Goal: Task Accomplishment & Management: Use online tool/utility

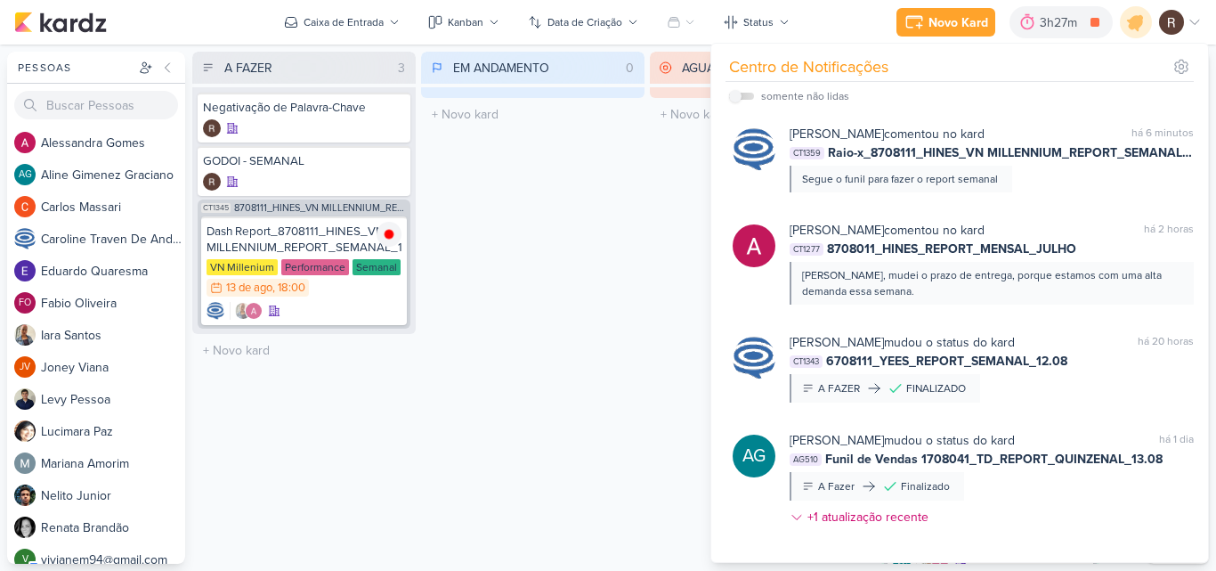
click at [588, 183] on div "EM ANDAMENTO 0 Mover Para Esquerda Mover Para Direita [GEOGRAPHIC_DATA] O títul…" at bounding box center [532, 308] width 223 height 512
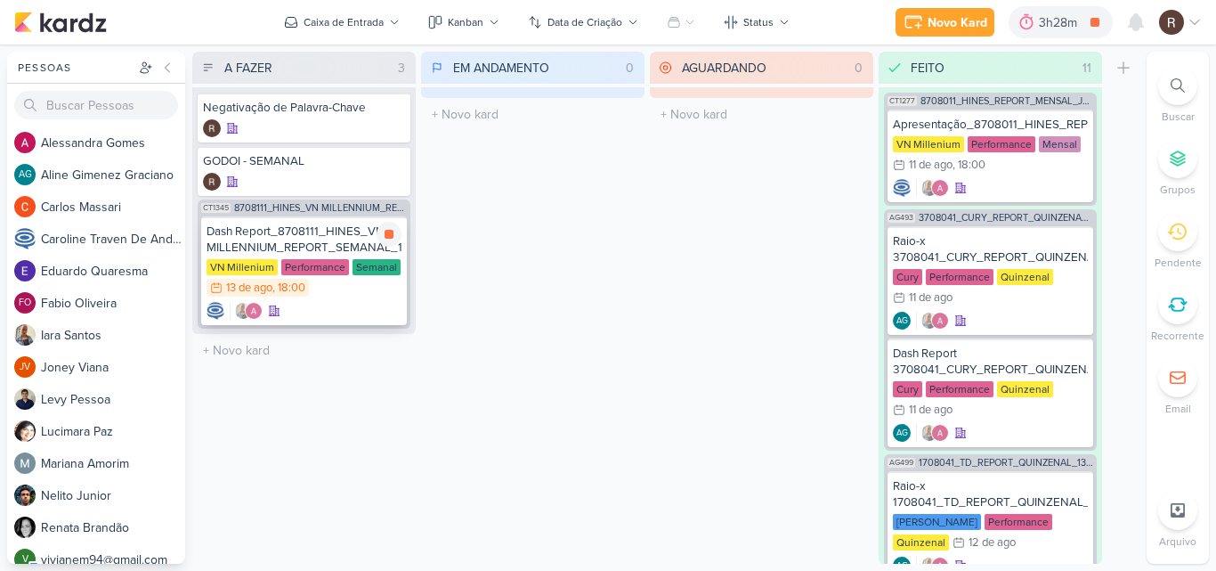
click at [264, 249] on div "Dash Report_8708111_HINES_VN MILLENNIUM_REPORT_SEMANAL_14.08" at bounding box center [304, 239] width 195 height 32
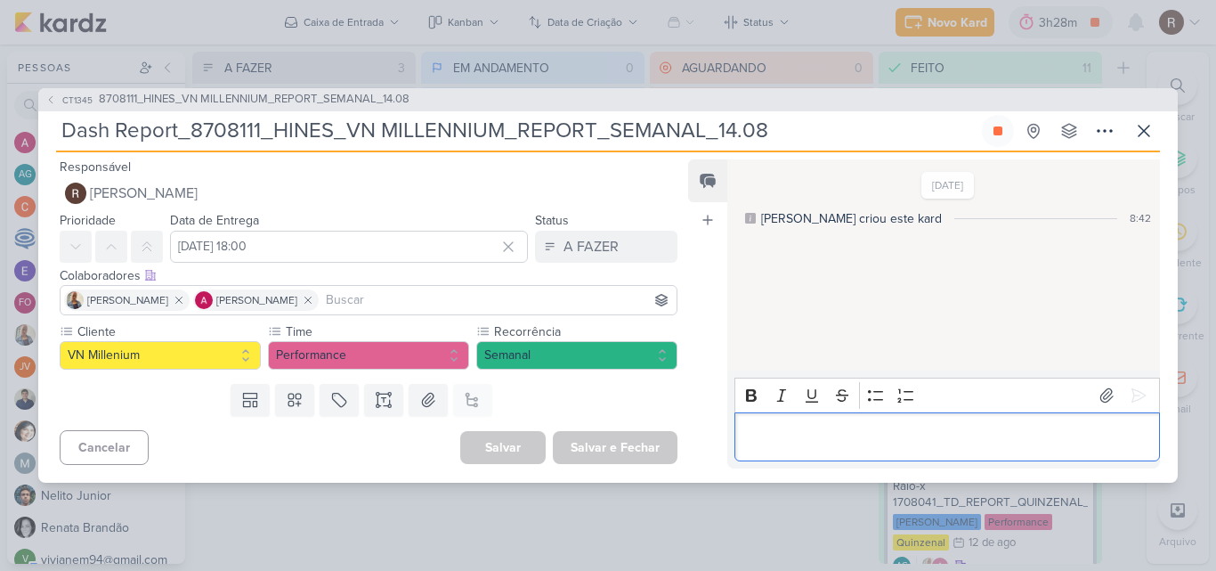
click at [799, 427] on p "Editor editing area: main" at bounding box center [946, 436] width 407 height 21
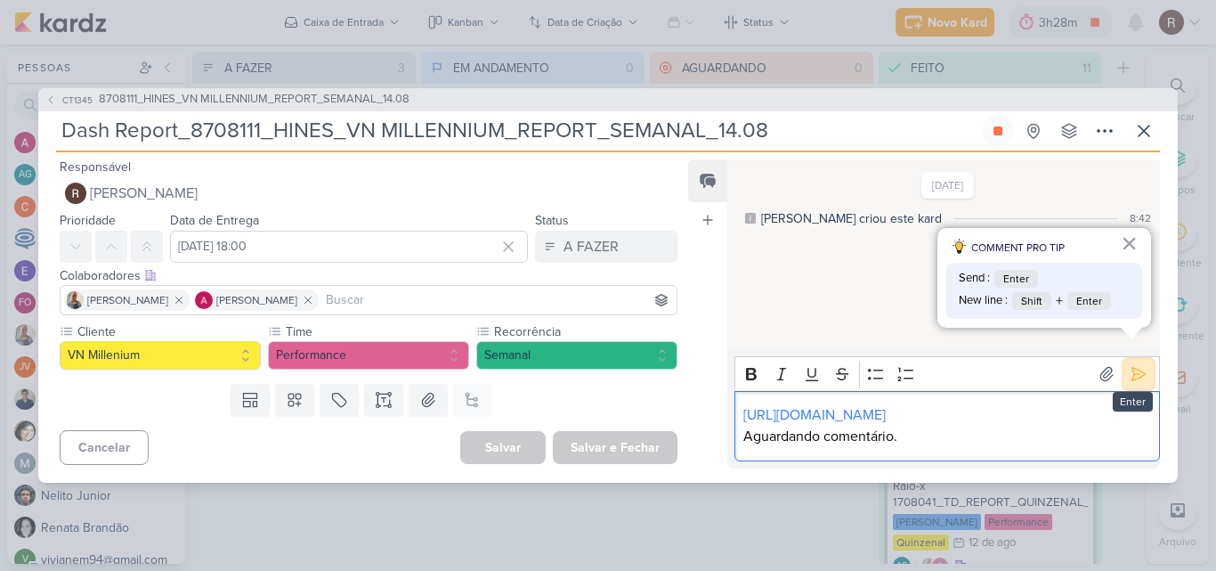
click at [1133, 365] on icon at bounding box center [1139, 374] width 18 height 18
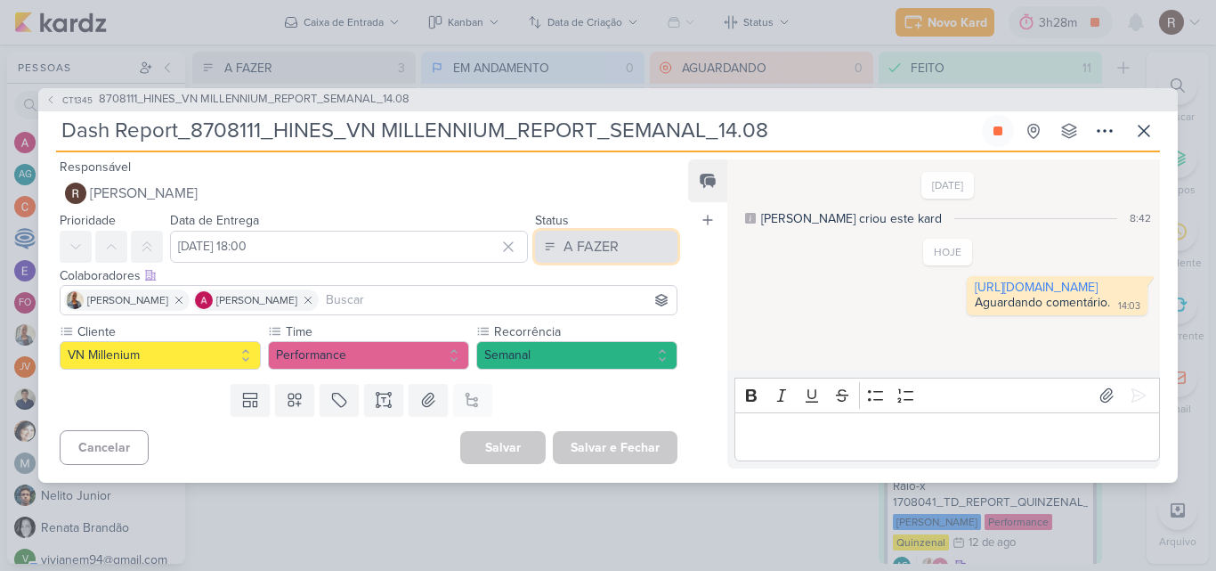
click at [596, 247] on div "A FAZER" at bounding box center [591, 246] width 55 height 21
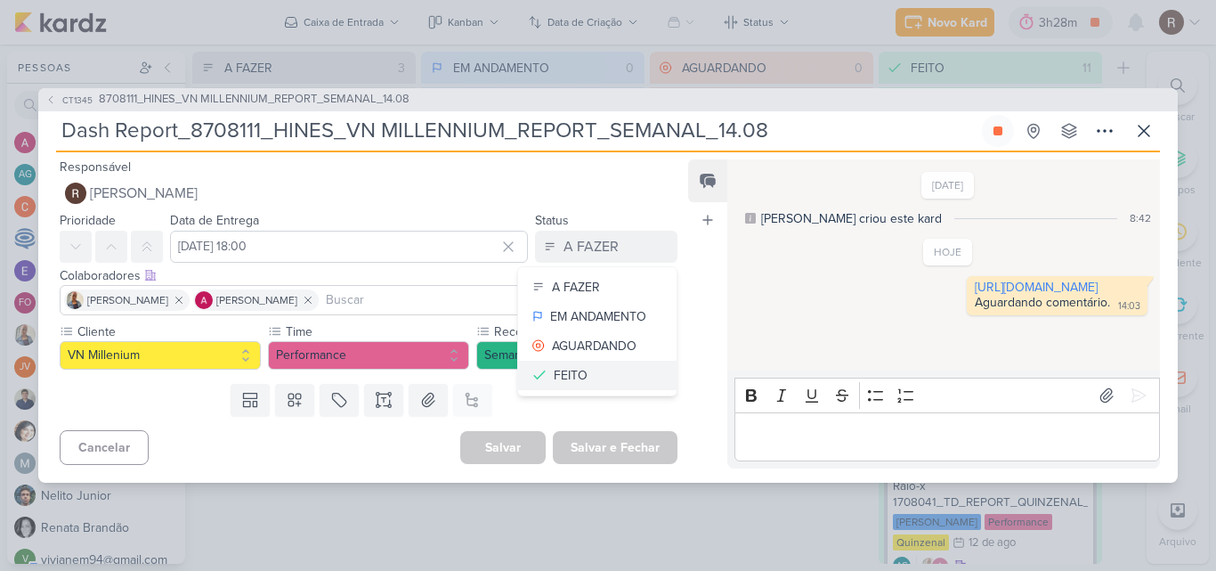
click at [575, 371] on div "FEITO" at bounding box center [571, 375] width 34 height 19
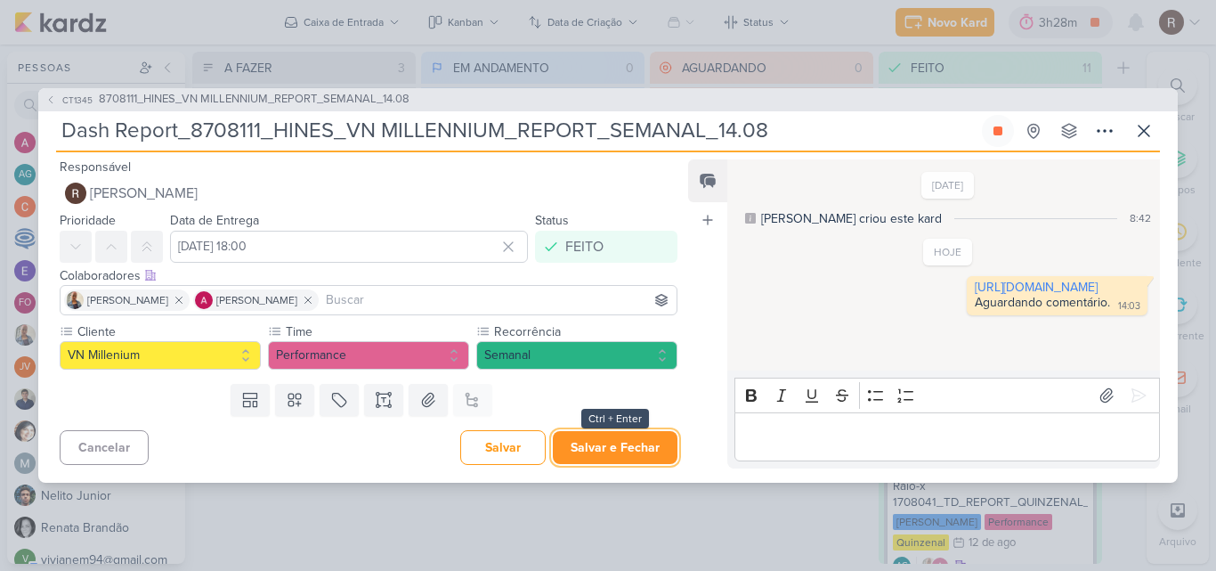
click at [628, 444] on button "Salvar e Fechar" at bounding box center [615, 447] width 125 height 33
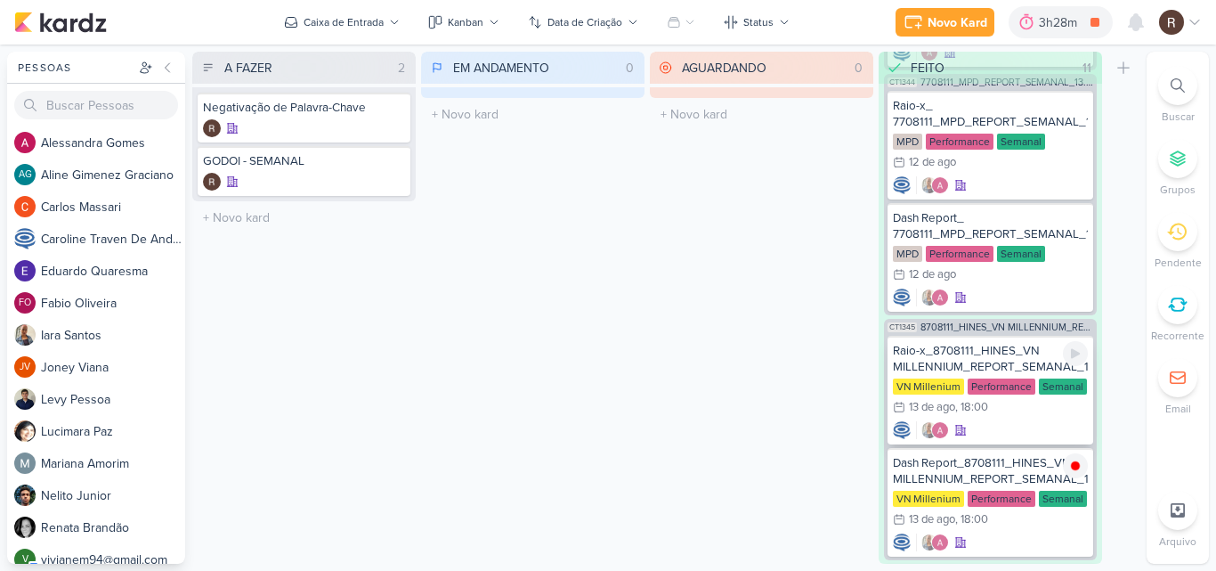
scroll to position [1424, 0]
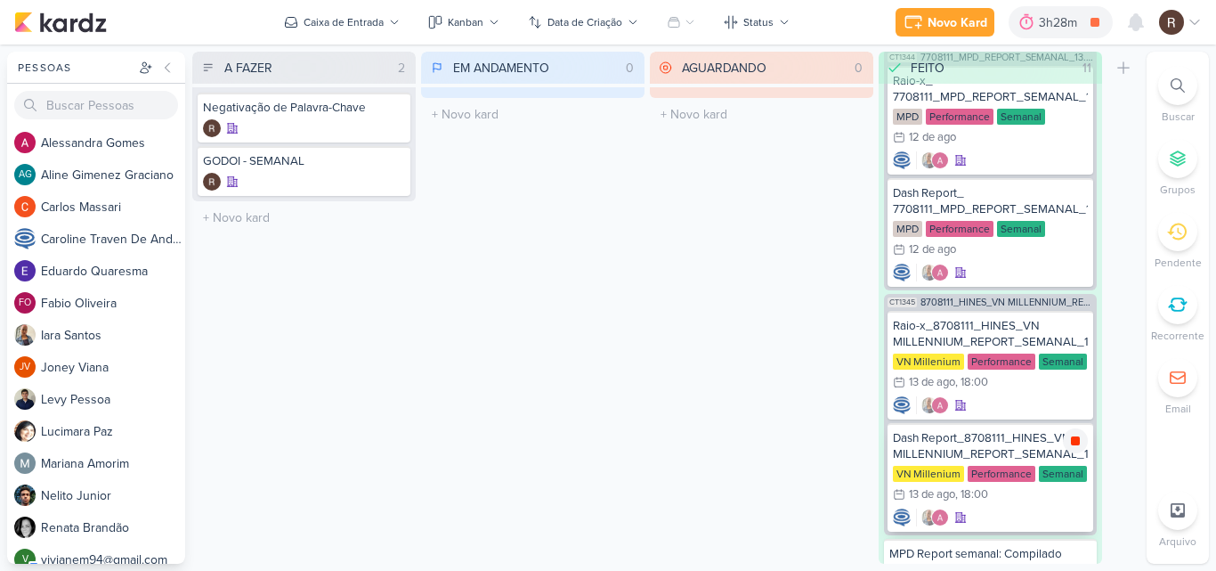
click at [1073, 442] on icon at bounding box center [1075, 440] width 9 height 9
click at [387, 113] on icon at bounding box center [392, 110] width 14 height 14
